Goal: Transaction & Acquisition: Purchase product/service

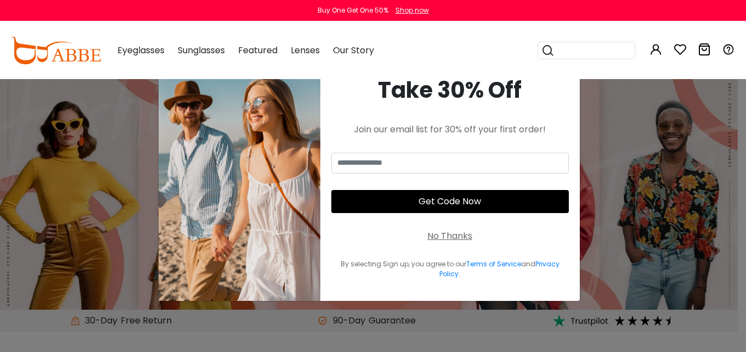
click at [447, 240] on div "No Thanks" at bounding box center [449, 235] width 45 height 13
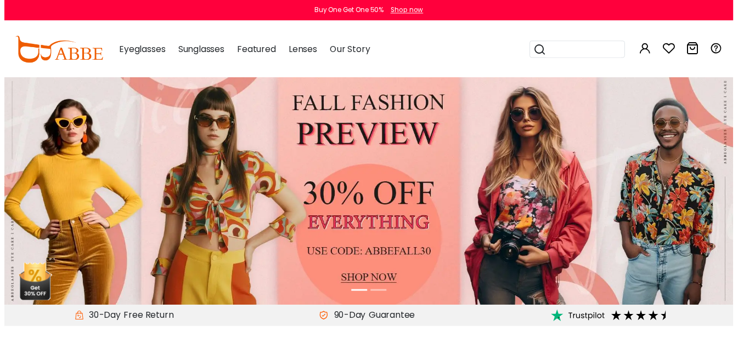
scroll to position [55, 0]
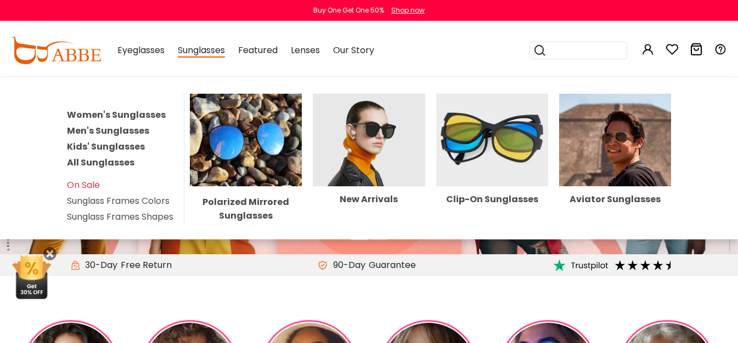
click at [213, 54] on span "Sunglasses" at bounding box center [201, 51] width 47 height 14
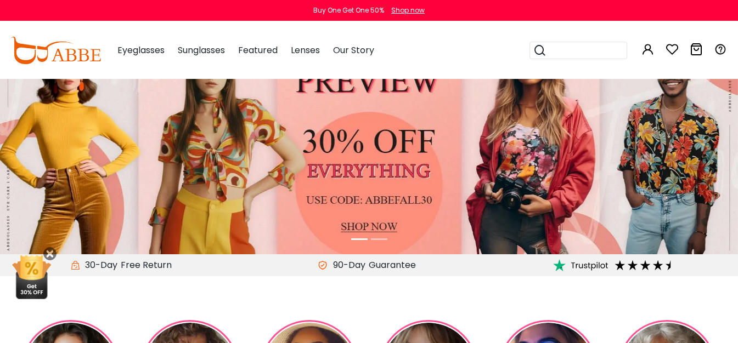
scroll to position [165, 0]
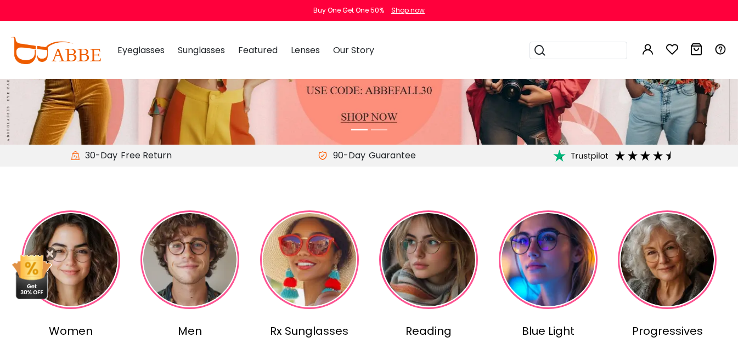
click at [310, 251] on img at bounding box center [309, 260] width 99 height 99
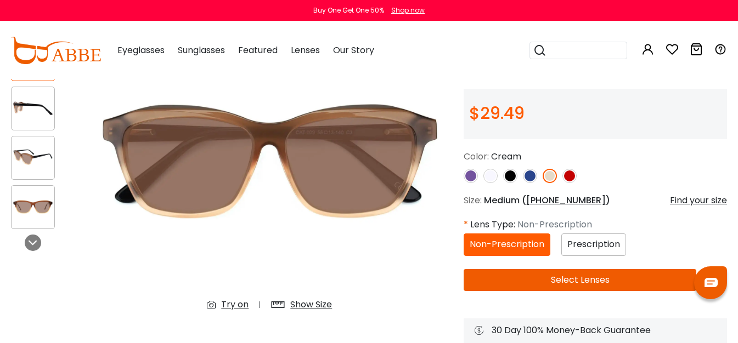
click at [568, 244] on span "Prescription" at bounding box center [593, 244] width 53 height 13
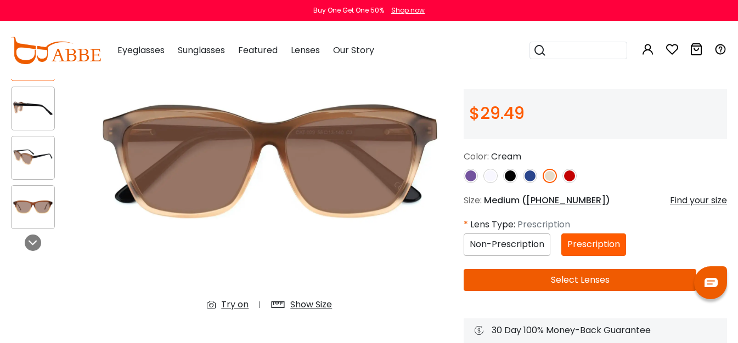
click at [569, 283] on button "Select Lenses" at bounding box center [579, 280] width 233 height 22
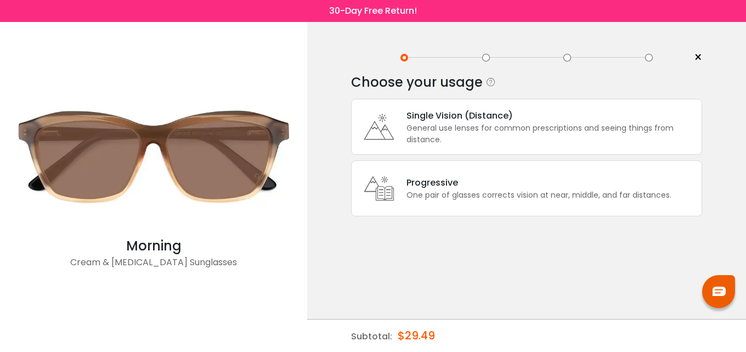
click at [522, 144] on div "General use lenses for common prescriptions and seeing things from distance." at bounding box center [551, 133] width 290 height 23
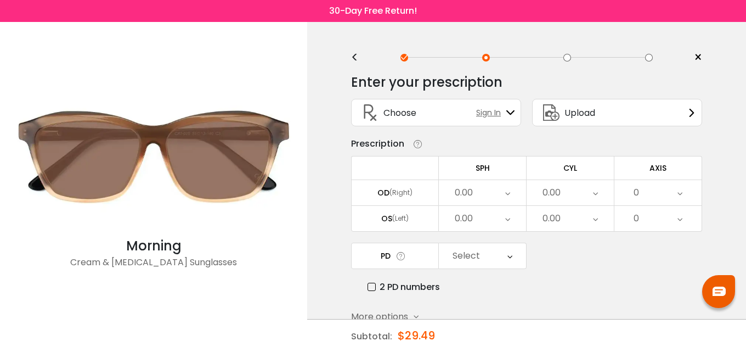
click at [355, 62] on div "<" at bounding box center [359, 57] width 16 height 9
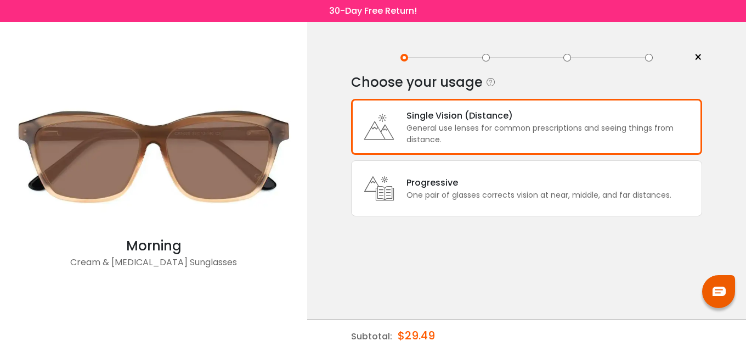
click at [448, 187] on div "Progressive" at bounding box center [538, 183] width 265 height 14
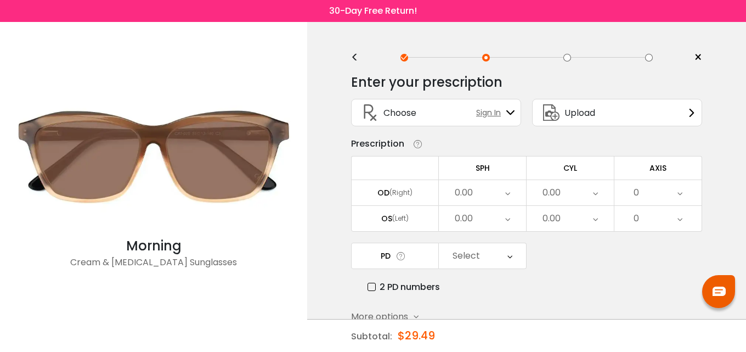
click at [353, 57] on div "<" at bounding box center [359, 57] width 16 height 9
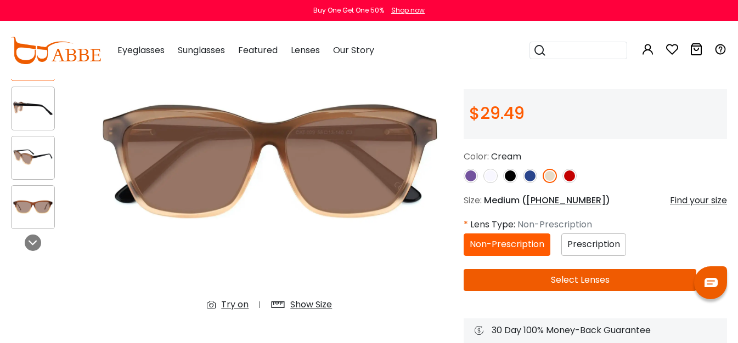
click at [553, 278] on button "Select Lenses" at bounding box center [579, 280] width 233 height 22
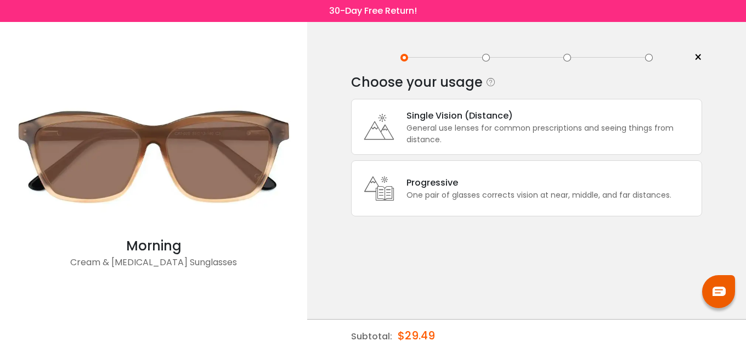
click at [483, 128] on div "General use lenses for common prescriptions and seeing things from distance." at bounding box center [551, 133] width 290 height 23
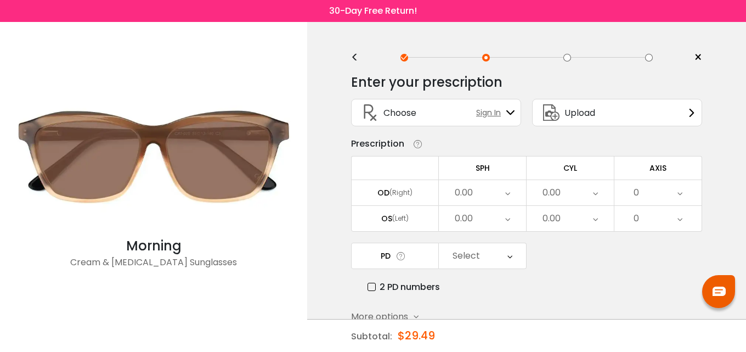
click at [467, 123] on div "Choose Sign In" at bounding box center [436, 112] width 158 height 26
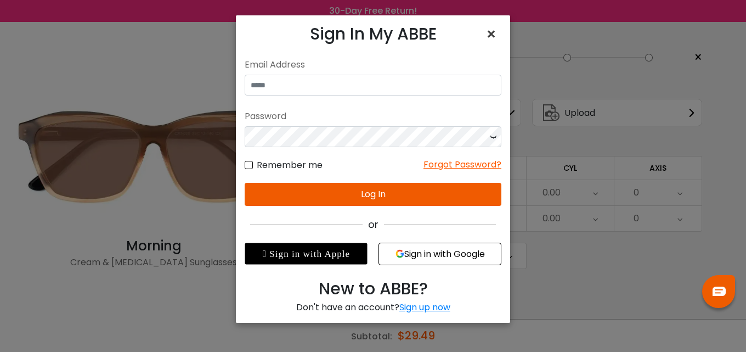
click at [495, 31] on span "×" at bounding box center [493, 34] width 16 height 24
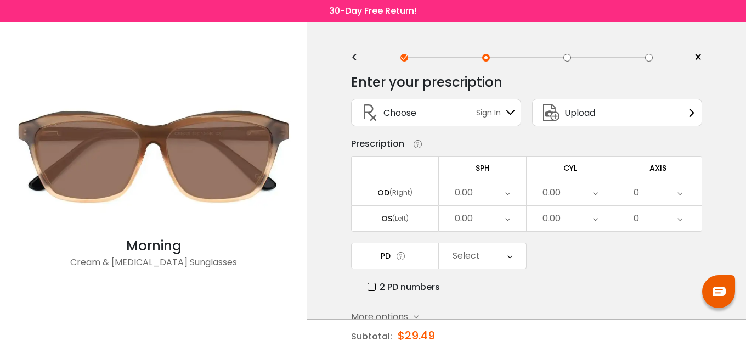
click at [495, 210] on div "0.00" at bounding box center [482, 218] width 87 height 25
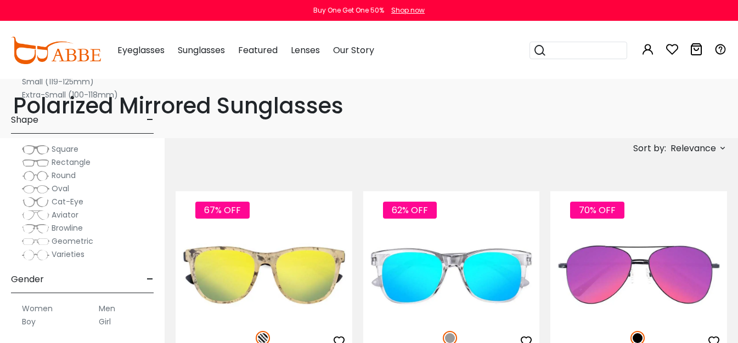
click at [0, 0] on img at bounding box center [0, 0] width 0 height 0
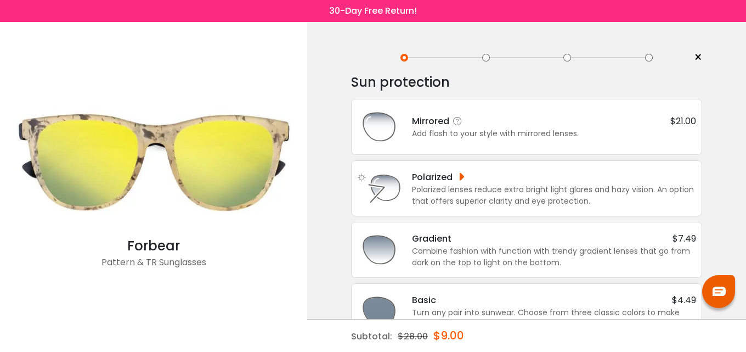
click at [578, 131] on div "Add flash to your style with mirrored lenses." at bounding box center [554, 134] width 284 height 12
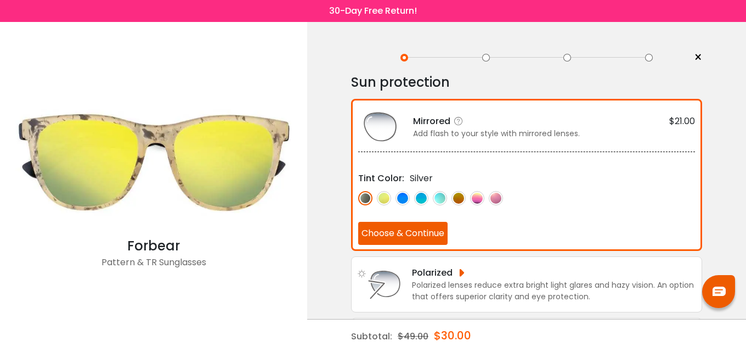
click at [438, 235] on button "Choose & Continue" at bounding box center [402, 233] width 89 height 23
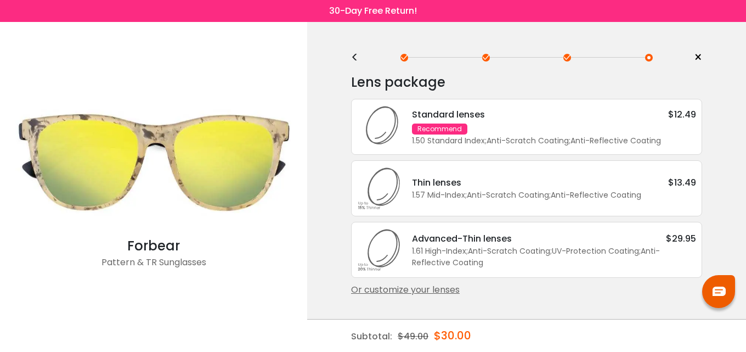
click at [490, 231] on div "Advanced-Thin lenses" at bounding box center [462, 238] width 100 height 14
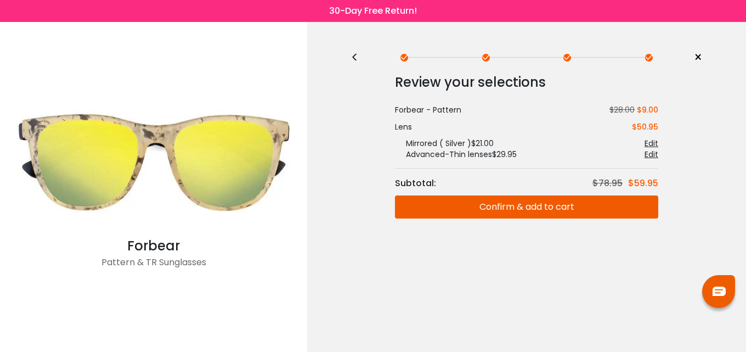
click at [524, 201] on button "Confirm & add to cart" at bounding box center [526, 206] width 263 height 23
click at [524, 201] on div "Review your selections Subtotal: $78.95 $59.95 Forbear - Pattern $28.00 $9.00 P…" at bounding box center [526, 144] width 351 height 147
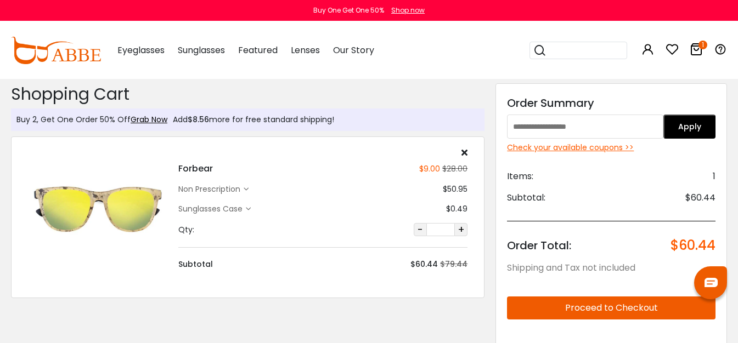
paste input "******"
type input "******"
click at [699, 125] on button "Apply" at bounding box center [689, 127] width 52 height 24
